Goal: Feedback & Contribution: Contribute content

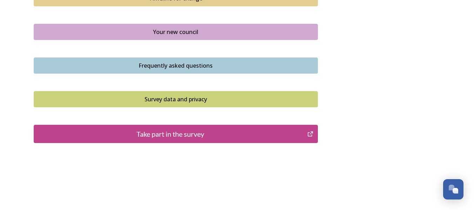
scroll to position [544, 0]
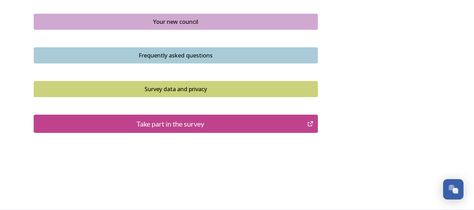
click at [214, 122] on div "Take part in the survey" at bounding box center [171, 123] width 266 height 11
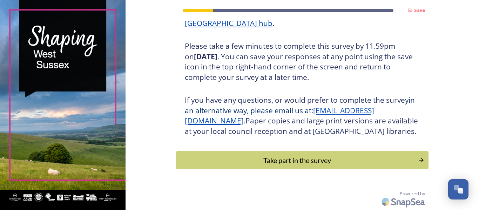
scroll to position [127, 0]
click at [291, 159] on div "Take part in the survey" at bounding box center [296, 160] width 237 height 11
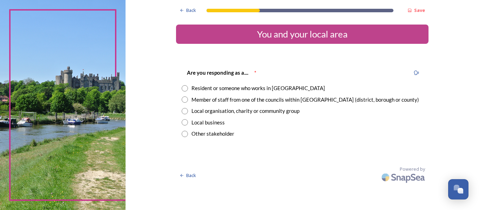
click at [184, 87] on input "radio" at bounding box center [185, 88] width 6 height 6
radio input "true"
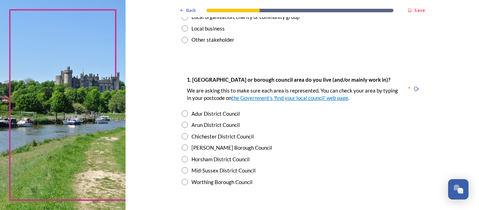
scroll to position [105, 0]
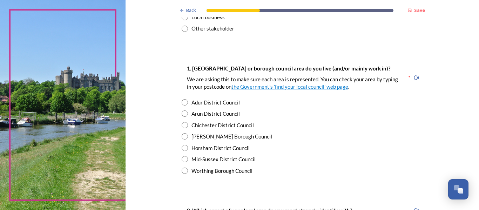
click at [182, 113] on input "radio" at bounding box center [185, 113] width 6 height 6
radio input "true"
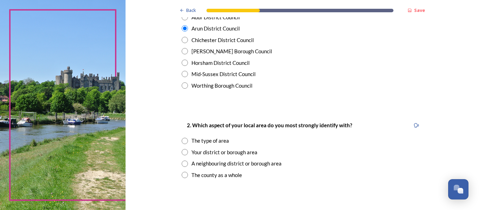
scroll to position [210, 0]
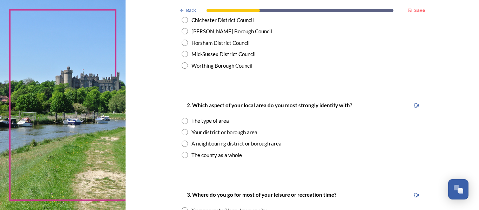
click at [182, 131] on input "radio" at bounding box center [185, 132] width 6 height 6
radio input "true"
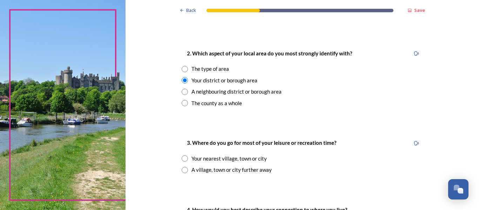
scroll to position [280, 0]
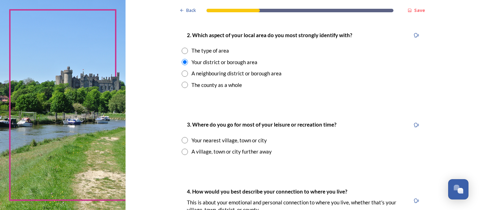
click at [182, 139] on input "radio" at bounding box center [185, 140] width 6 height 6
radio input "true"
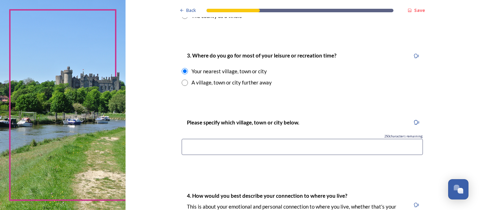
scroll to position [351, 0]
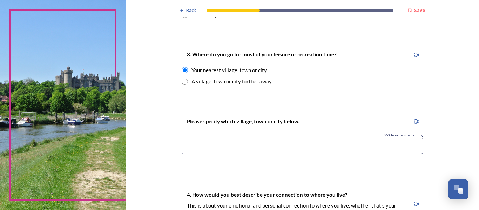
click at [223, 149] on input at bounding box center [302, 146] width 241 height 16
click at [201, 145] on input "Chicheter" at bounding box center [302, 146] width 241 height 16
click at [211, 145] on input "Chichester" at bounding box center [302, 146] width 241 height 16
click at [209, 148] on input "Chichester, Rustington" at bounding box center [302, 146] width 241 height 16
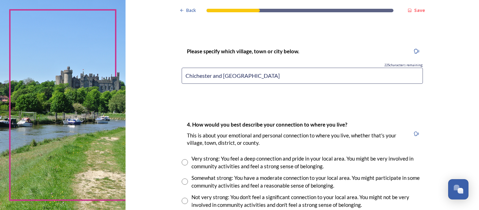
scroll to position [456, 0]
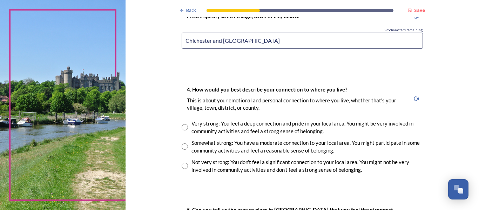
type input "Chichester and Rustington"
click at [182, 145] on input "radio" at bounding box center [185, 146] width 6 height 6
radio input "true"
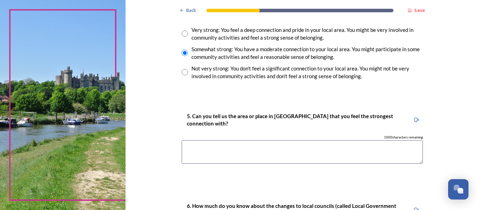
scroll to position [561, 0]
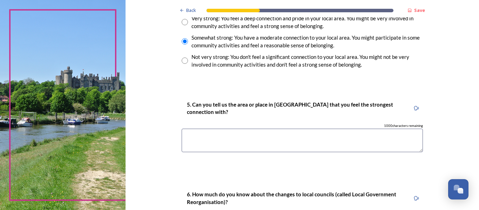
click at [196, 140] on textarea at bounding box center [302, 140] width 241 height 23
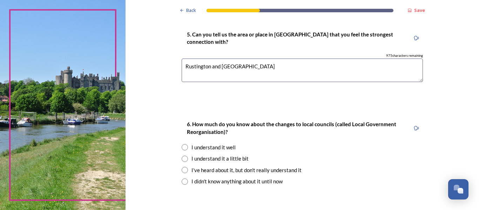
type textarea "Rustington and Chichester"
click at [182, 158] on input "radio" at bounding box center [185, 159] width 6 height 6
radio input "true"
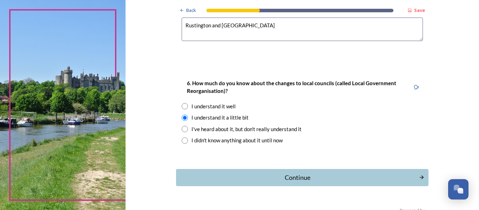
scroll to position [689, 0]
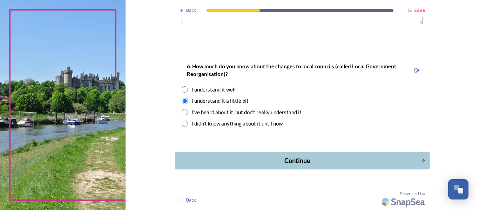
click at [386, 160] on div "Continue" at bounding box center [296, 160] width 237 height 9
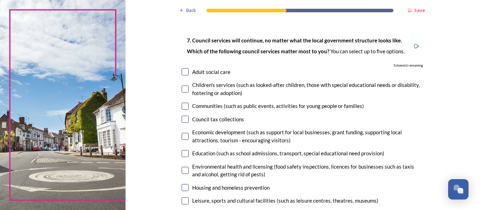
scroll to position [105, 0]
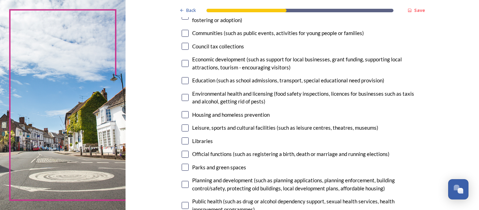
click at [183, 95] on input "checkbox" at bounding box center [185, 97] width 7 height 7
checkbox input "true"
click at [182, 138] on input "checkbox" at bounding box center [185, 140] width 7 height 7
checkbox input "true"
click at [182, 124] on input "checkbox" at bounding box center [185, 127] width 7 height 7
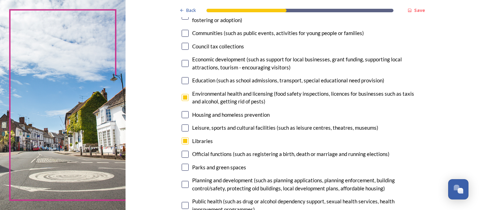
checkbox input "true"
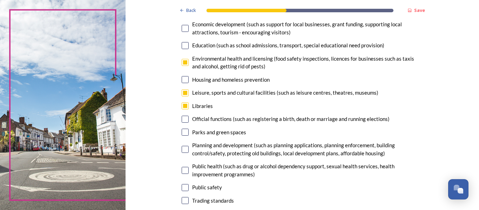
click at [182, 118] on input "checkbox" at bounding box center [185, 119] width 7 height 7
checkbox input "true"
click at [182, 131] on input "checkbox" at bounding box center [185, 132] width 7 height 7
checkbox input "true"
click at [182, 148] on input "checkbox" at bounding box center [185, 149] width 7 height 7
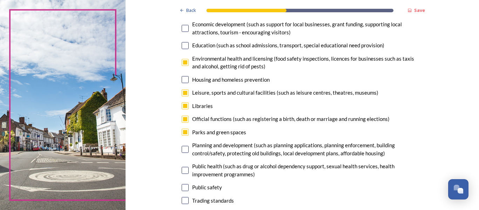
checkbox input "false"
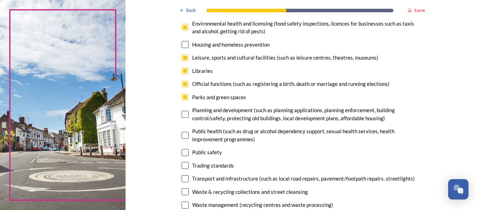
click at [184, 151] on input "checkbox" at bounding box center [185, 152] width 7 height 7
click at [182, 149] on input "checkbox" at bounding box center [185, 152] width 7 height 7
click at [182, 149] on div "Public safety" at bounding box center [302, 152] width 241 height 8
click at [182, 149] on input "checkbox" at bounding box center [185, 152] width 7 height 7
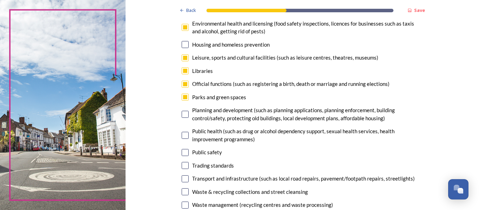
checkbox input "false"
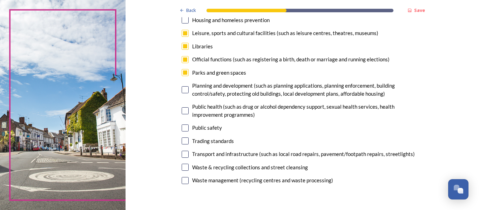
scroll to position [210, 0]
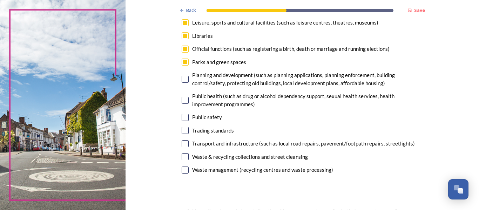
click at [182, 128] on input "checkbox" at bounding box center [185, 130] width 7 height 7
checkbox input "false"
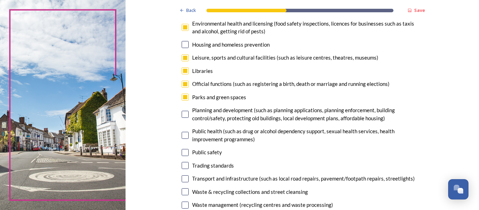
click at [183, 82] on input "checkbox" at bounding box center [185, 84] width 7 height 7
checkbox input "false"
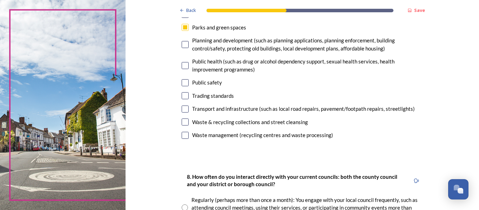
scroll to position [245, 0]
click at [182, 119] on input "checkbox" at bounding box center [185, 121] width 7 height 7
checkbox input "true"
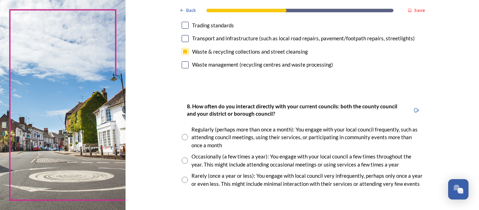
scroll to position [351, 0]
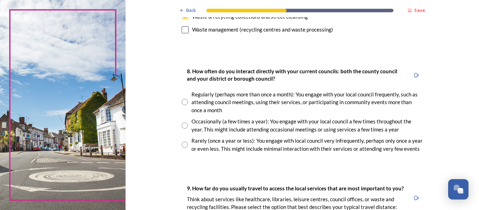
click at [182, 144] on input "radio" at bounding box center [185, 145] width 6 height 6
radio input "true"
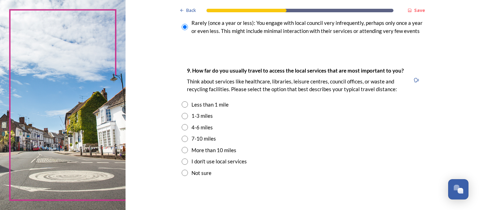
scroll to position [491, 0]
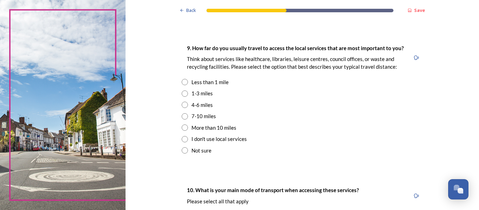
click at [182, 93] on input "radio" at bounding box center [185, 93] width 6 height 6
radio input "true"
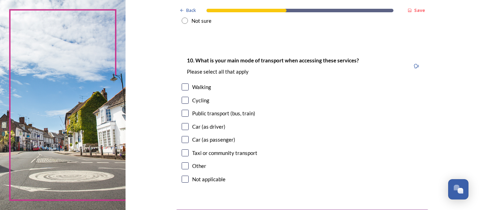
scroll to position [631, 0]
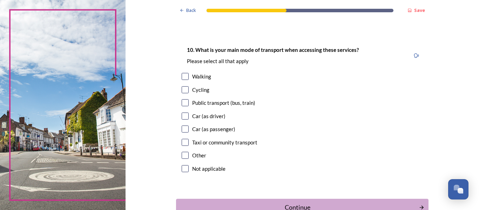
click at [182, 73] on input "checkbox" at bounding box center [185, 76] width 7 height 7
checkbox input "true"
click at [182, 128] on input "checkbox" at bounding box center [185, 128] width 7 height 7
checkbox input "true"
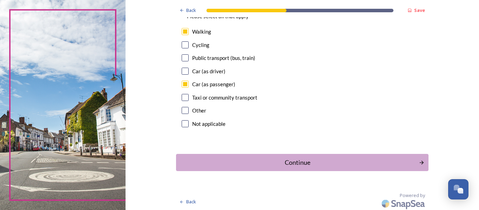
scroll to position [678, 0]
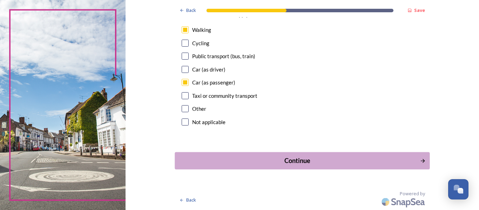
click at [381, 160] on div "Continue" at bounding box center [296, 160] width 237 height 9
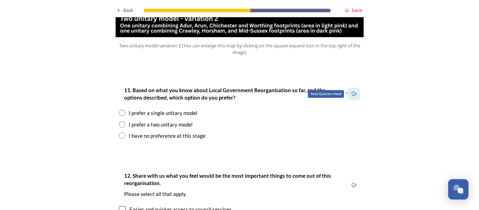
scroll to position [911, 0]
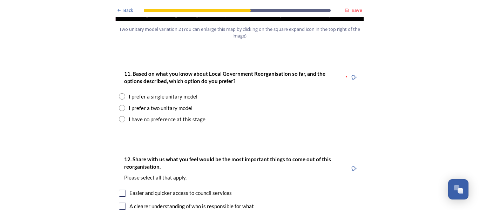
click at [120, 105] on input "radio" at bounding box center [122, 108] width 6 height 6
radio input "true"
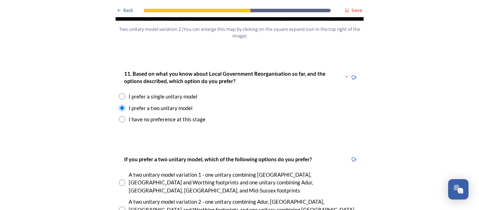
scroll to position [946, 0]
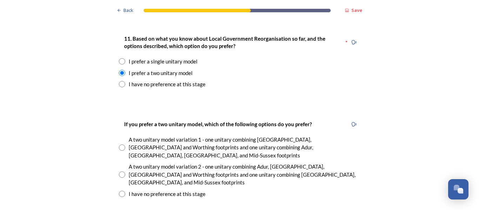
click at [120, 171] on input "radio" at bounding box center [122, 174] width 6 height 6
radio input "true"
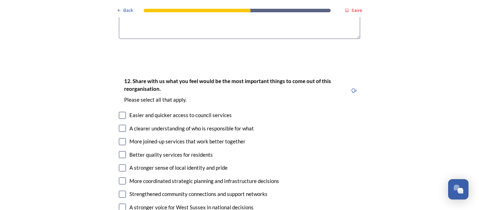
scroll to position [1262, 0]
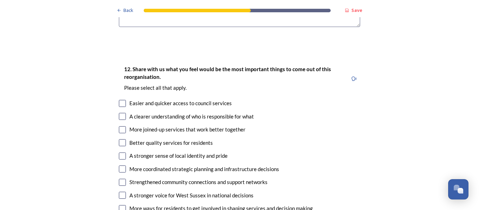
click at [121, 100] on input "checkbox" at bounding box center [122, 103] width 7 height 7
checkbox input "true"
click at [121, 113] on input "checkbox" at bounding box center [122, 116] width 7 height 7
checkbox input "true"
click at [119, 126] on input "checkbox" at bounding box center [122, 129] width 7 height 7
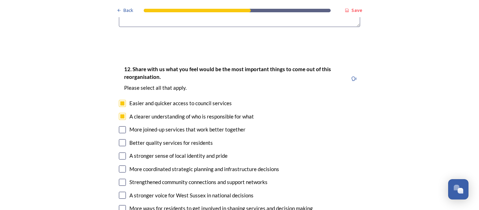
checkbox input "true"
click at [120, 139] on input "checkbox" at bounding box center [122, 142] width 7 height 7
checkbox input "true"
click at [120, 152] on input "checkbox" at bounding box center [122, 155] width 7 height 7
checkbox input "true"
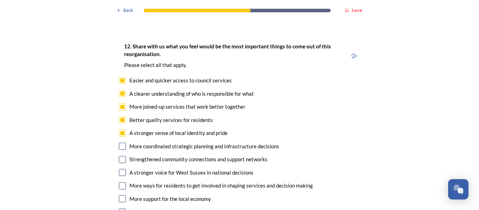
scroll to position [1297, 0]
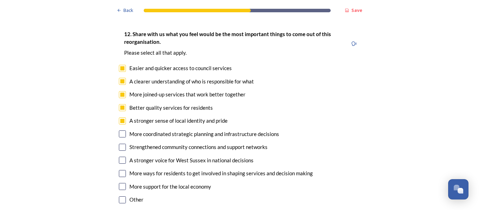
click at [119, 130] on input "checkbox" at bounding box center [122, 133] width 7 height 7
checkbox input "true"
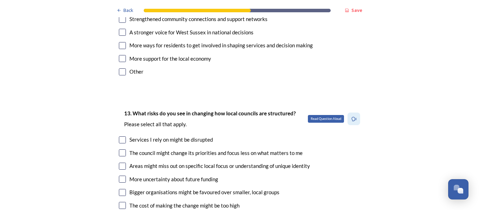
scroll to position [1437, 0]
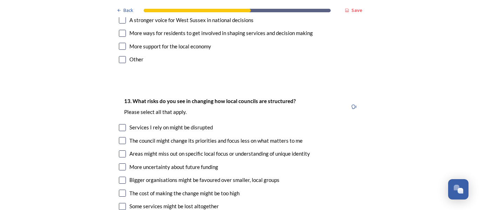
click at [121, 177] on input "checkbox" at bounding box center [122, 180] width 7 height 7
checkbox input "true"
click at [119, 190] on input "checkbox" at bounding box center [122, 193] width 7 height 7
checkbox input "true"
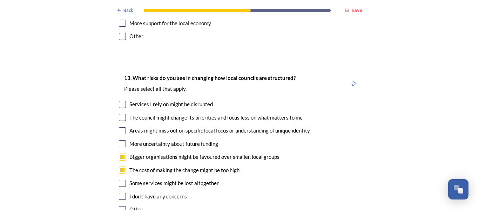
scroll to position [1472, 0]
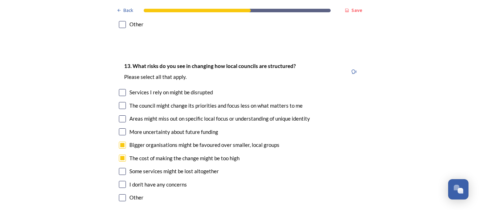
click at [121, 168] on input "checkbox" at bounding box center [122, 171] width 7 height 7
checkbox input "true"
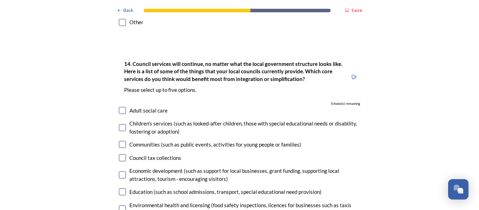
scroll to position [1683, 0]
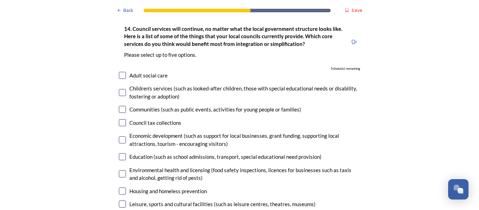
click at [119, 170] on input "checkbox" at bounding box center [122, 173] width 7 height 7
checkbox input "true"
click at [119, 188] on input "checkbox" at bounding box center [122, 191] width 7 height 7
checkbox input "true"
click at [119, 201] on input "checkbox" at bounding box center [122, 204] width 7 height 7
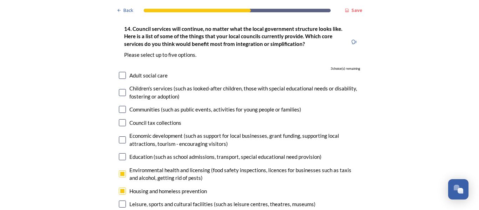
checkbox input "true"
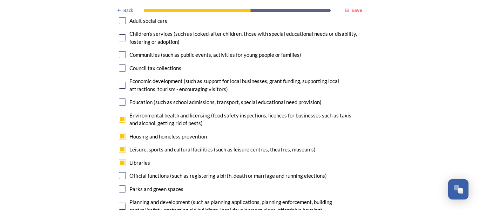
scroll to position [1753, 0]
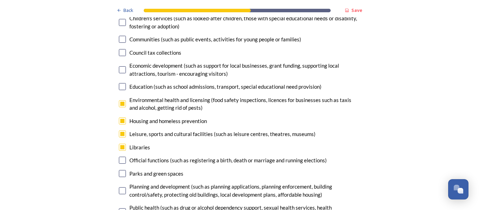
click at [119, 170] on input "checkbox" at bounding box center [122, 173] width 7 height 7
checkbox input "true"
click at [119, 187] on input "checkbox" at bounding box center [122, 190] width 7 height 7
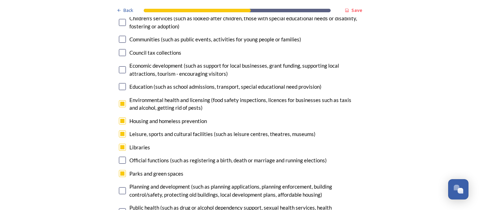
click at [119, 187] on input "checkbox" at bounding box center [122, 190] width 7 height 7
checkbox input "false"
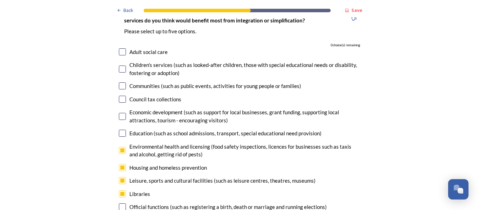
scroll to position [1718, 0]
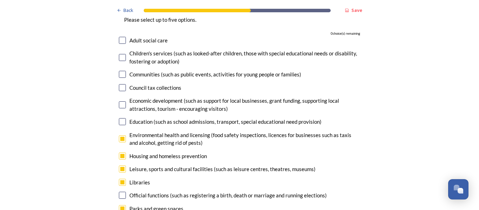
click at [120, 135] on input "checkbox" at bounding box center [122, 138] width 7 height 7
checkbox input "false"
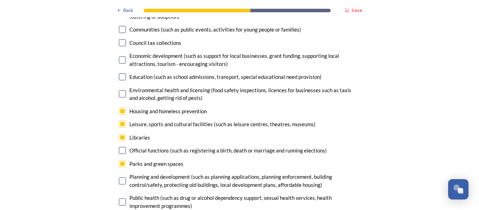
scroll to position [1788, 0]
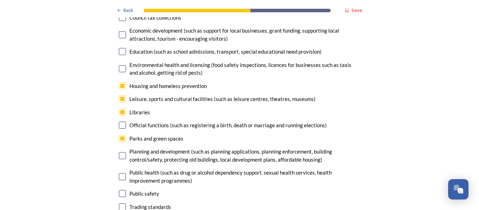
click at [120, 152] on input "checkbox" at bounding box center [122, 155] width 7 height 7
checkbox input "true"
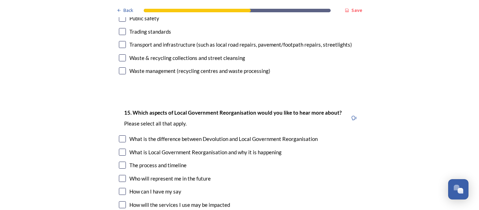
scroll to position [1998, 0]
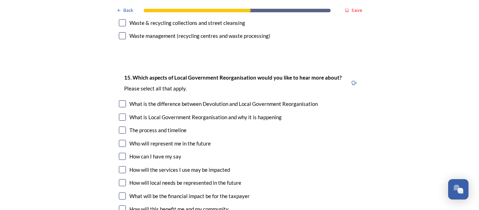
click at [119, 166] on input "checkbox" at bounding box center [122, 169] width 7 height 7
checkbox input "true"
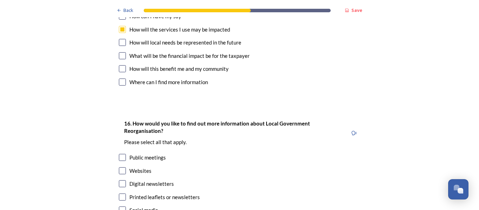
scroll to position [2173, 0]
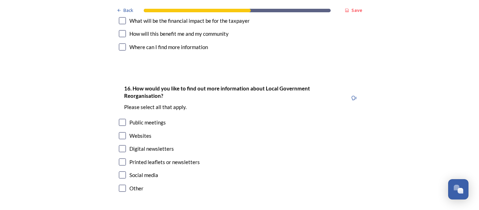
click at [120, 132] on input "checkbox" at bounding box center [122, 135] width 7 height 7
checkbox input "true"
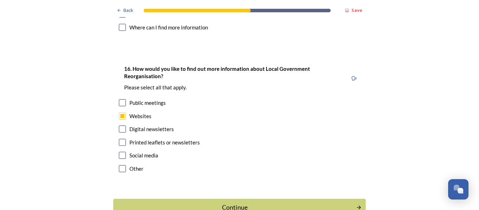
scroll to position [2203, 0]
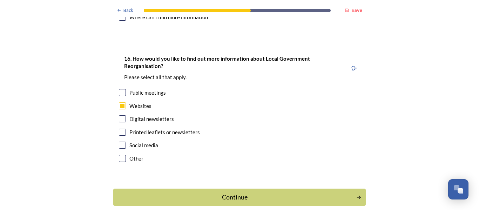
click at [120, 129] on input "checkbox" at bounding box center [122, 132] width 7 height 7
checkbox input "true"
click at [231, 192] on div "Continue" at bounding box center [234, 196] width 237 height 9
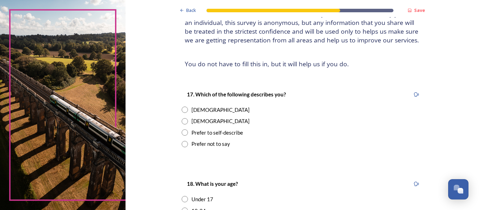
scroll to position [70, 0]
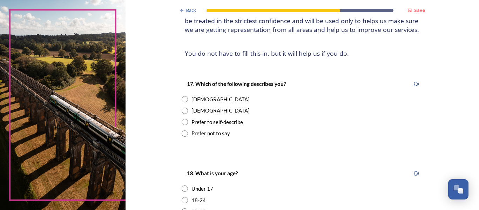
click at [183, 98] on input "radio" at bounding box center [185, 99] width 6 height 6
radio input "true"
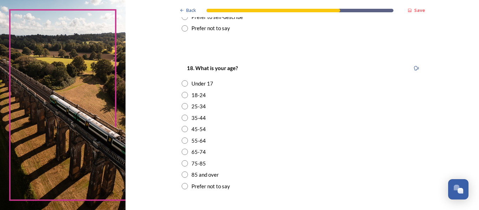
scroll to position [210, 0]
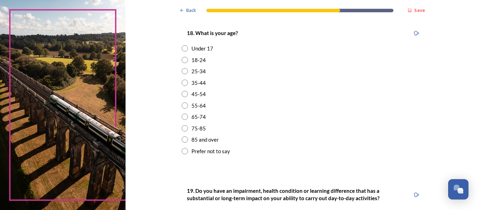
click at [182, 115] on input "radio" at bounding box center [185, 117] width 6 height 6
radio input "true"
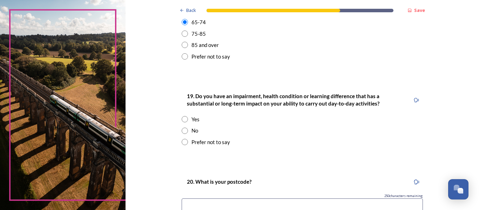
scroll to position [315, 0]
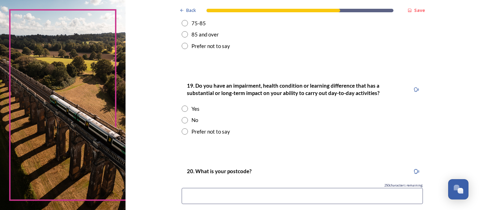
click at [182, 131] on input "radio" at bounding box center [185, 131] width 6 height 6
radio input "true"
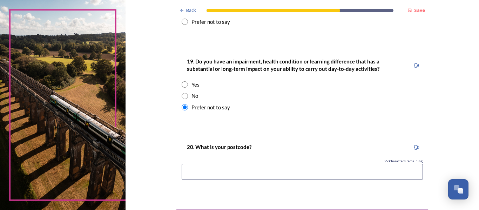
scroll to position [351, 0]
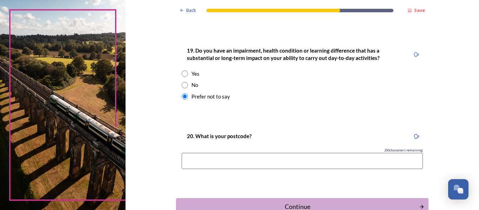
click at [212, 162] on input at bounding box center [302, 161] width 241 height 16
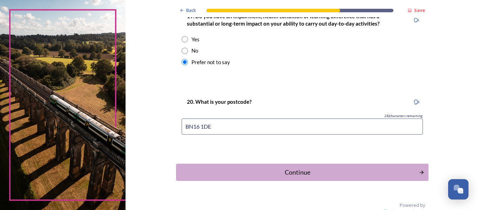
scroll to position [396, 0]
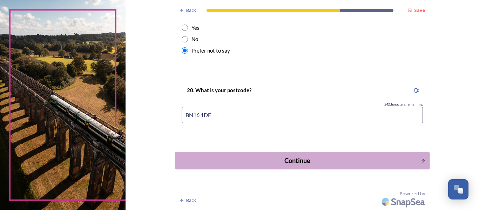
type input "BN16 1DE"
click at [294, 161] on div "Continue" at bounding box center [296, 160] width 237 height 9
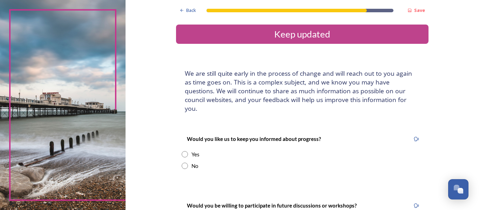
click at [182, 151] on input "radio" at bounding box center [185, 154] width 6 height 6
radio input "true"
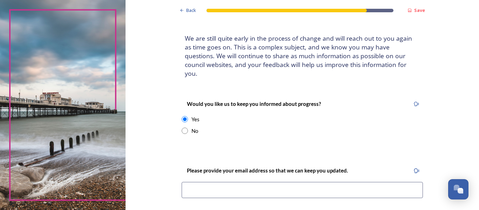
scroll to position [70, 0]
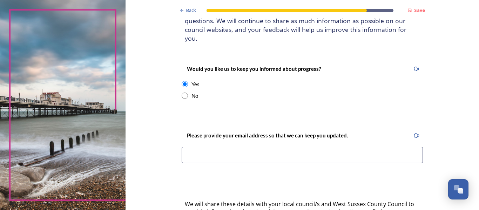
click at [203, 150] on input at bounding box center [302, 155] width 241 height 16
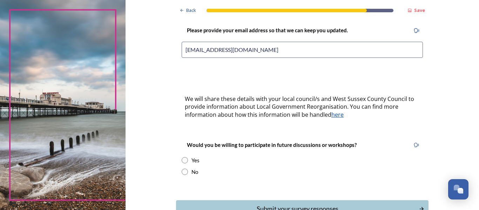
scroll to position [210, 0]
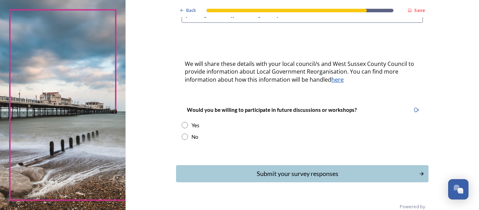
type input "sjmiles01@gmail.com"
click at [182, 134] on input "radio" at bounding box center [185, 137] width 6 height 6
radio input "true"
click at [298, 169] on div "Submit your survey responses" at bounding box center [296, 173] width 237 height 9
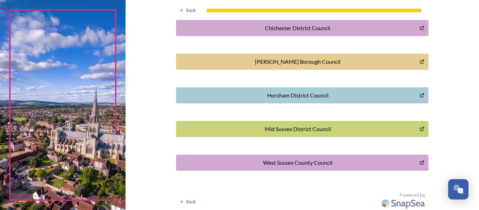
scroll to position [242, 0]
